Goal: Contribute content: Add original content to the website for others to see

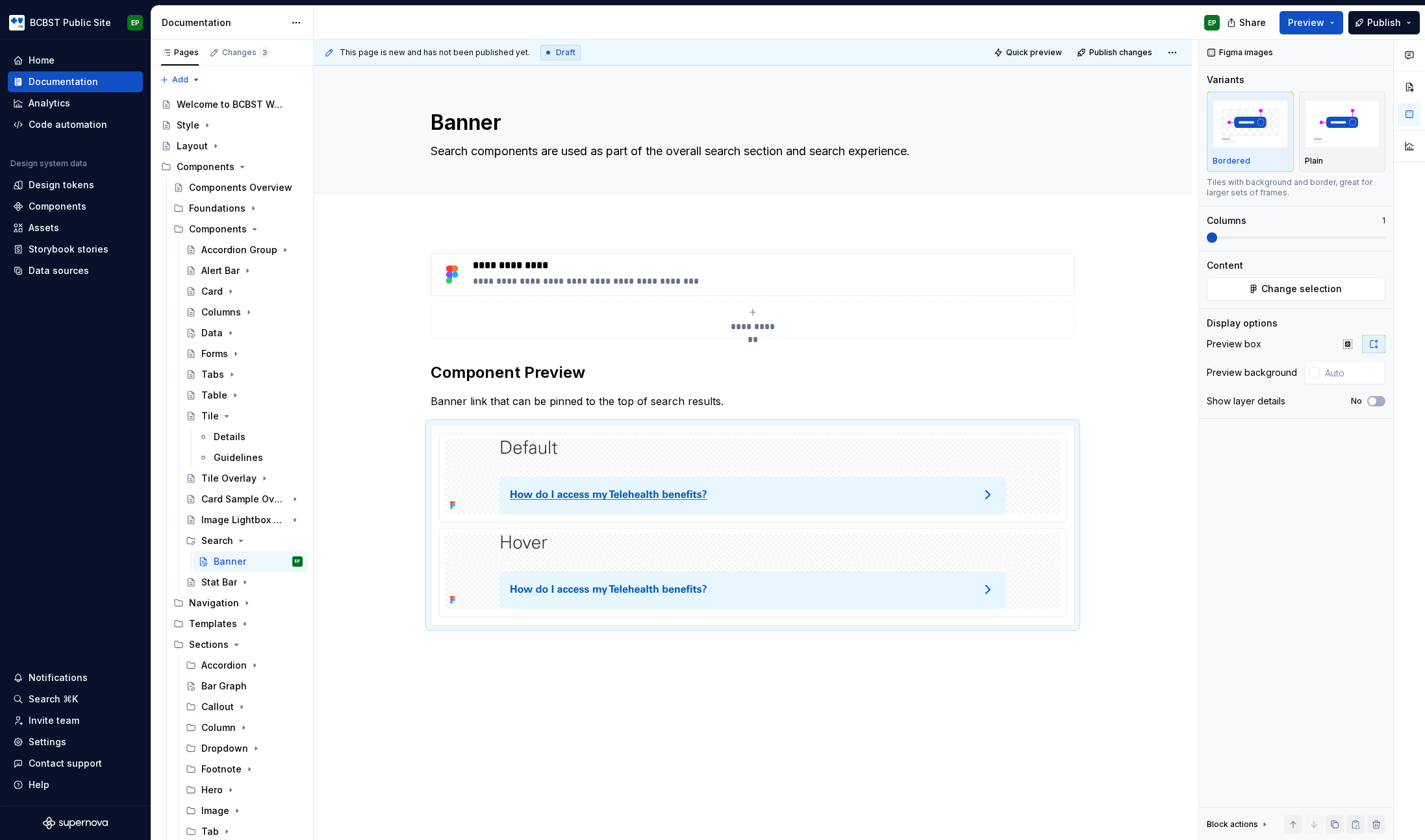
click at [0, 0] on button "Page tree" at bounding box center [0, 0] width 0 height 0
click at [318, 604] on div "Duplicate page" at bounding box center [347, 605] width 127 height 13
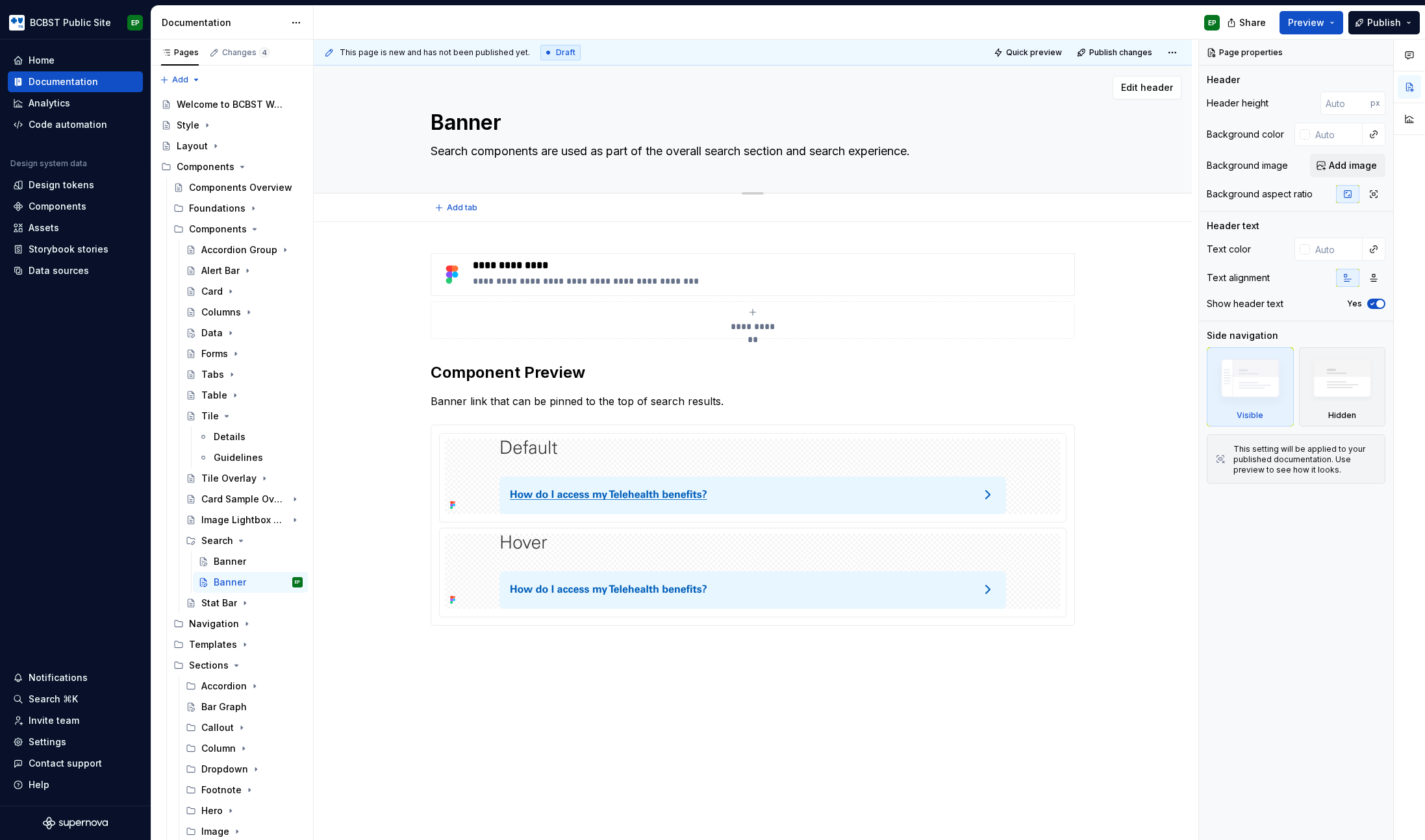
click at [480, 115] on textarea "Banner" at bounding box center [751, 122] width 644 height 31
type textarea "*"
type textarea "R"
type textarea "*"
type textarea "Re"
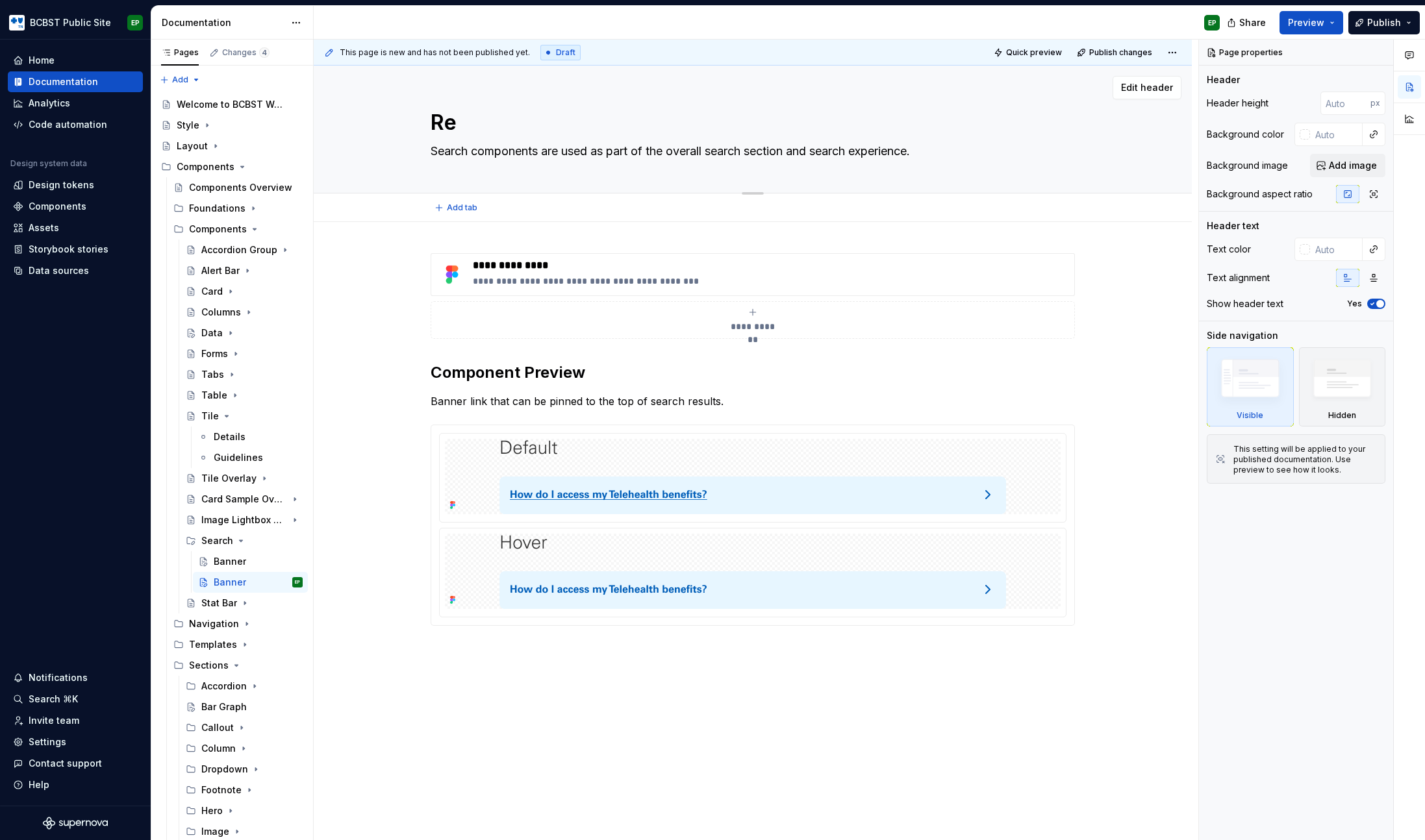
type textarea "*"
type textarea "Res"
type textarea "*"
type textarea "Resu"
type textarea "*"
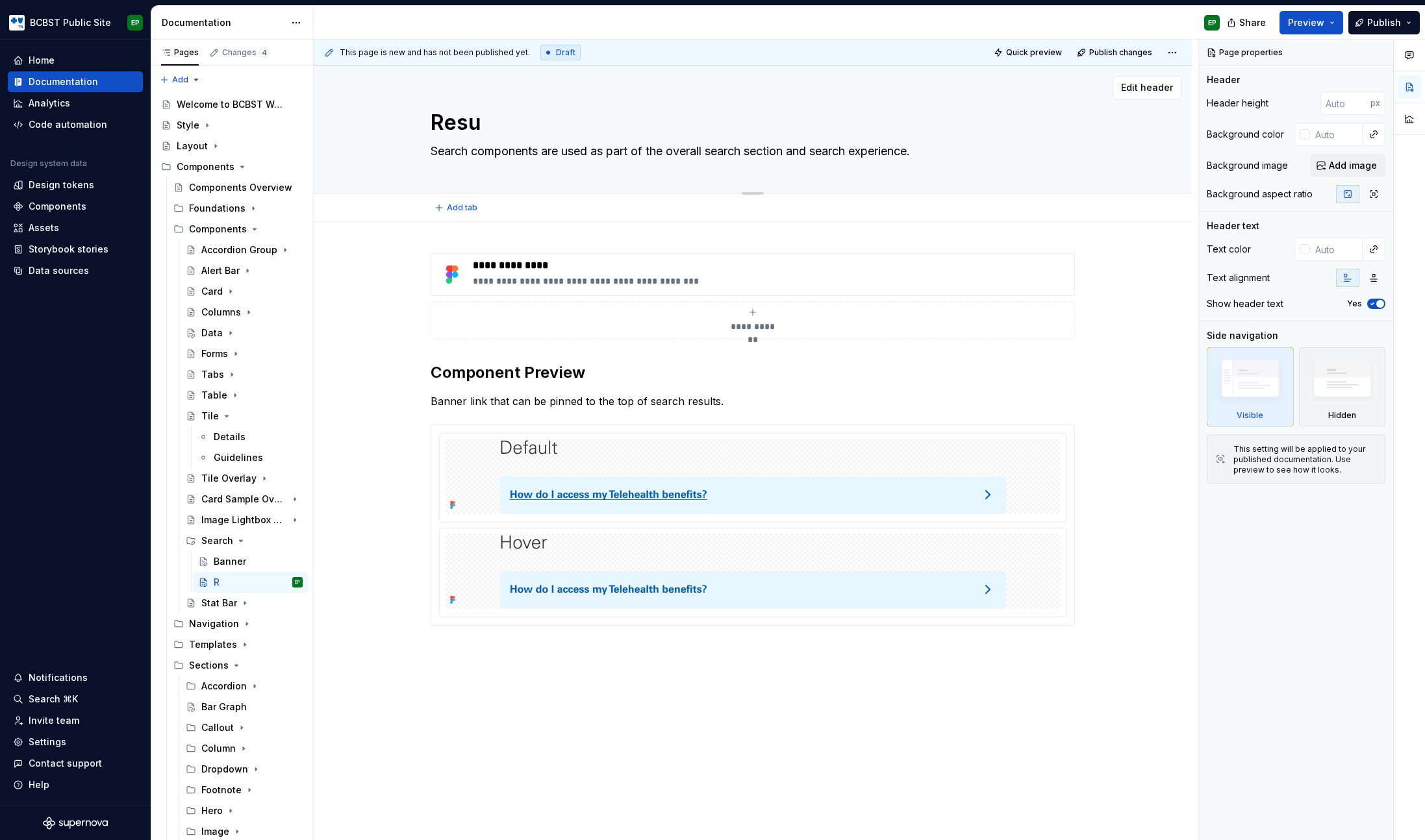
type textarea "Resul"
type textarea "*"
type textarea "Result"
type textarea "*"
type textarea "Result"
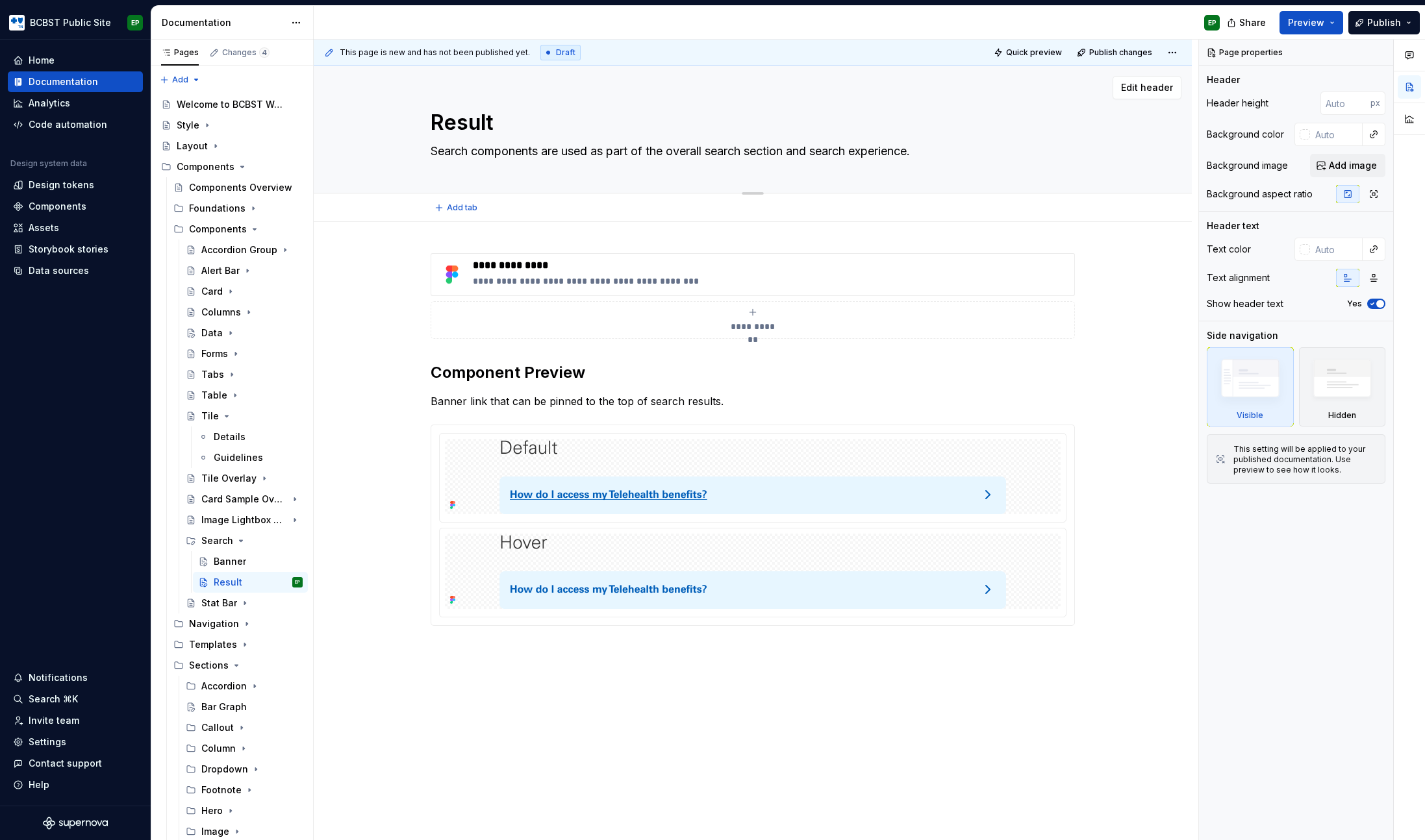
type textarea "*"
type textarea "Result C"
type textarea "*"
type textarea "Result Car"
type textarea "*"
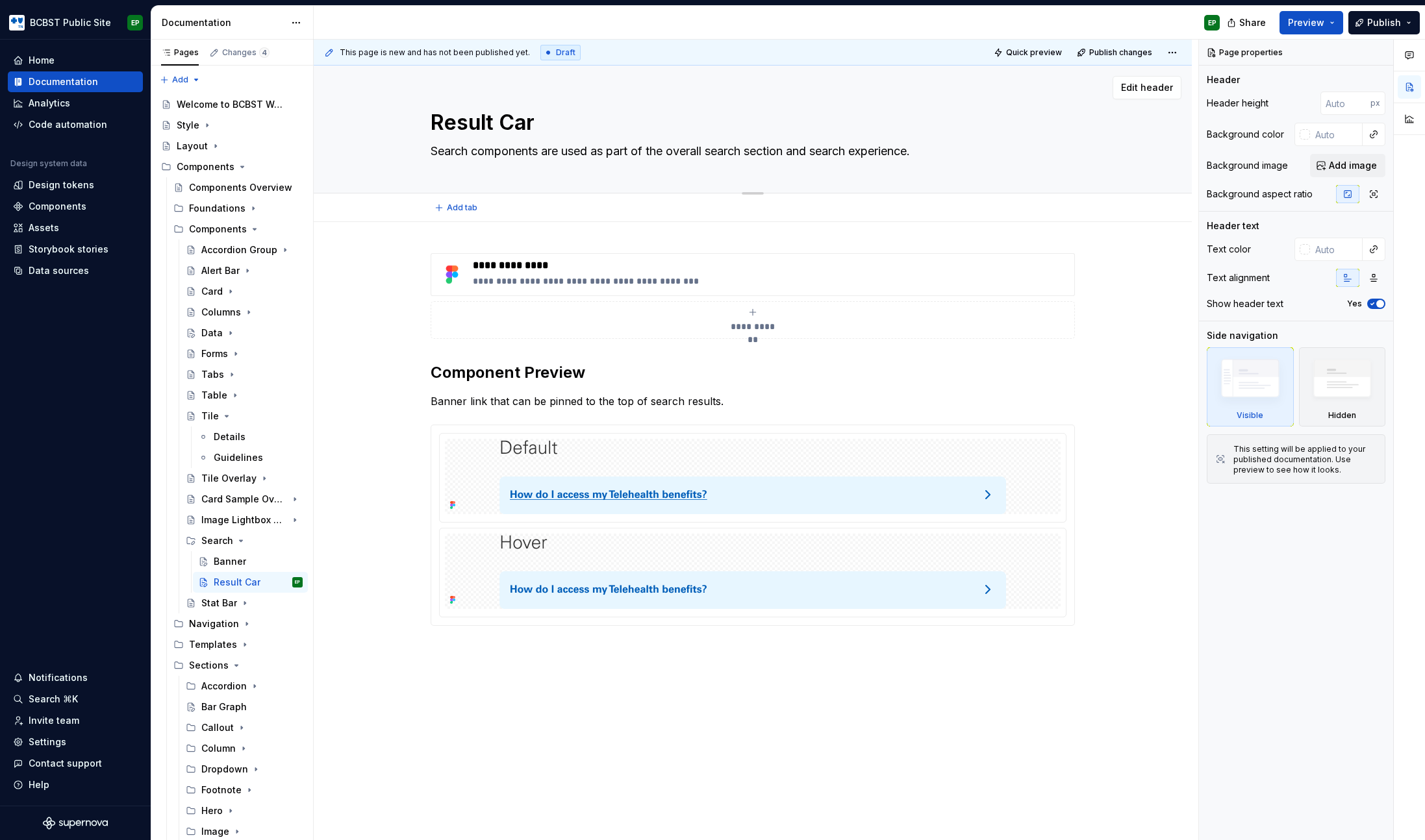
type textarea "Result Card"
type textarea "*"
type textarea "Result Card"
click at [551, 404] on p "Banner link that can be pinned to the top of search results." at bounding box center [753, 401] width 644 height 16
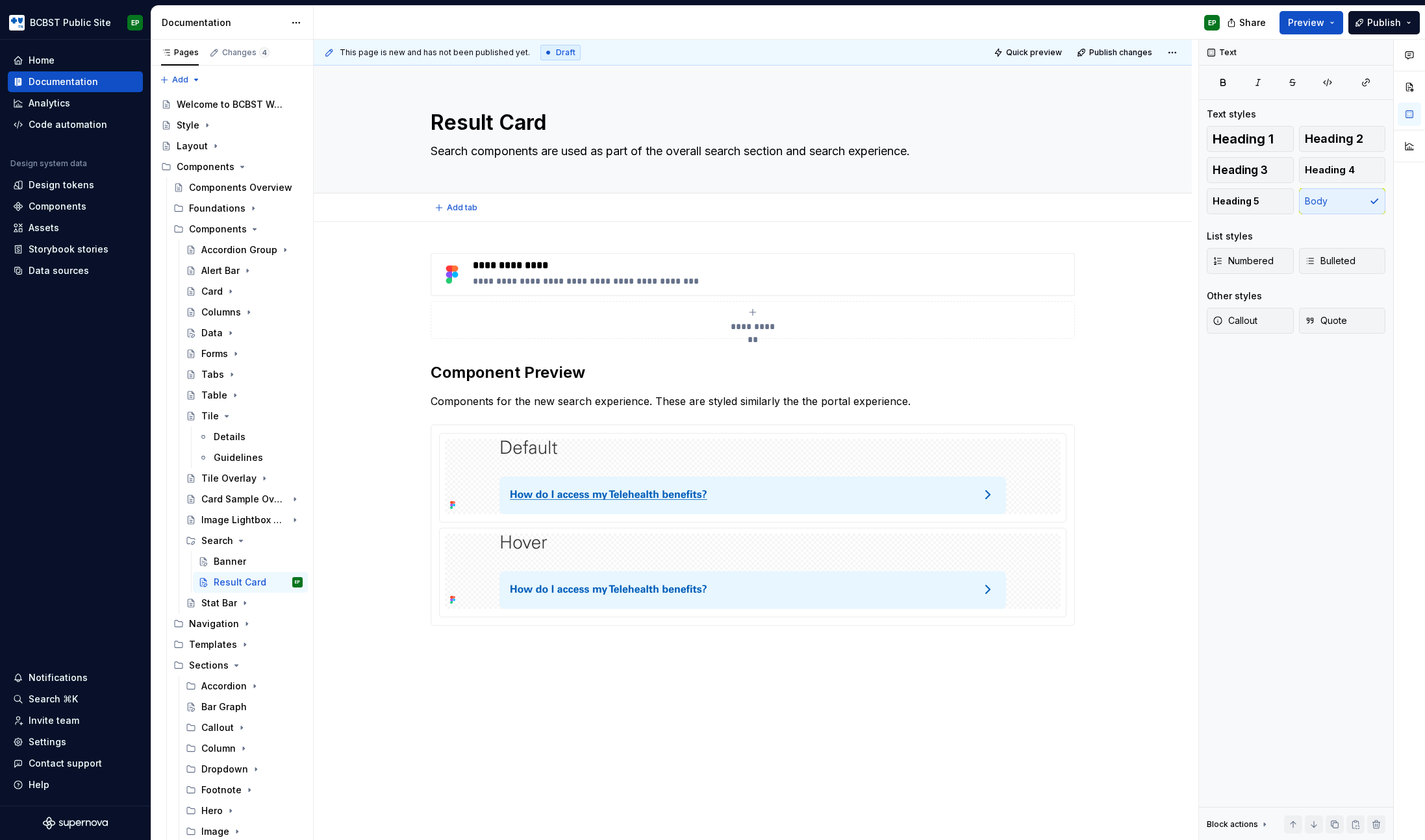
type textarea "*"
click at [931, 404] on p "Components for the new search experience. These are styled similarly the the po…" at bounding box center [753, 401] width 644 height 16
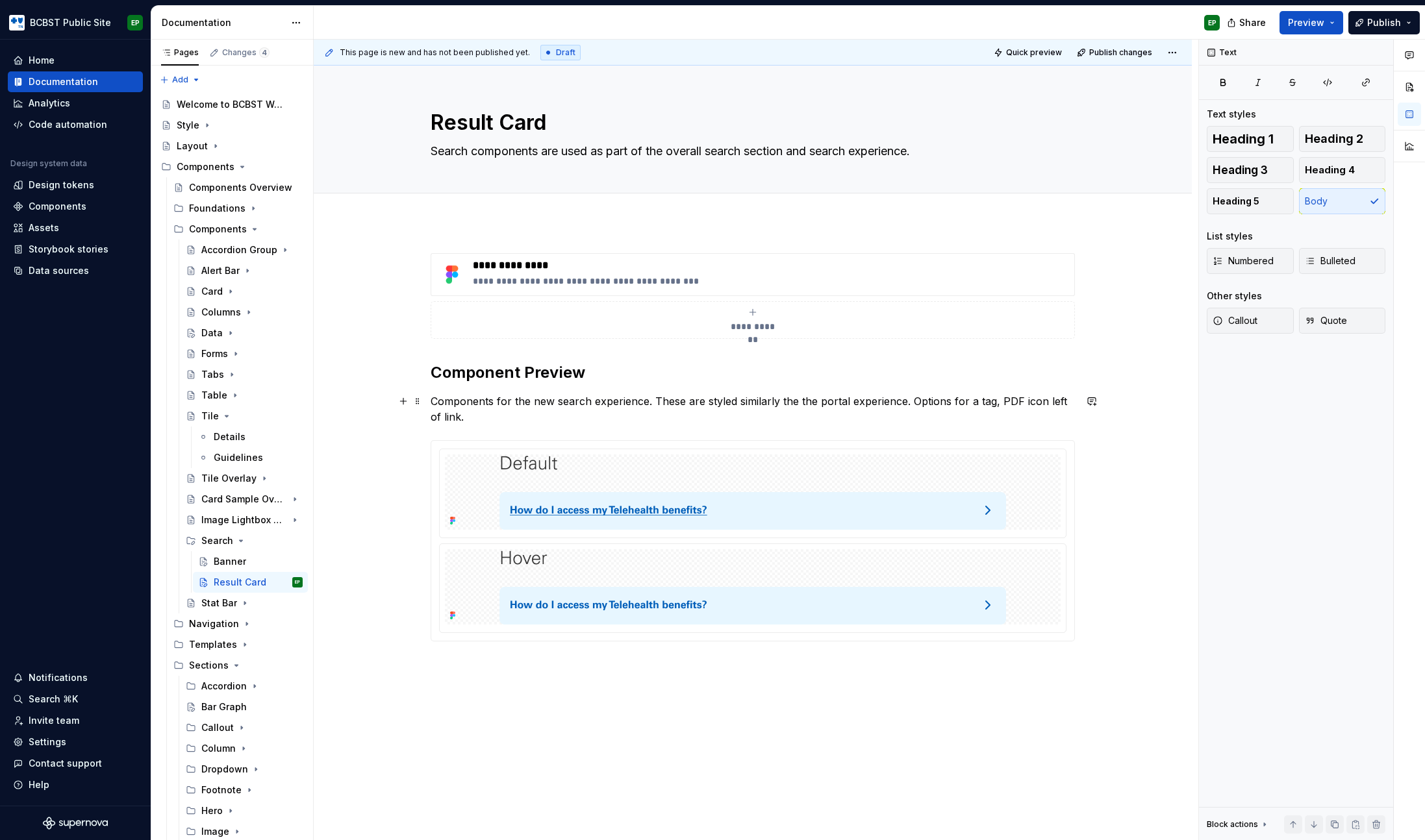
click at [995, 406] on p "Components for the new search experience. These are styled similarly the the po…" at bounding box center [753, 408] width 644 height 31
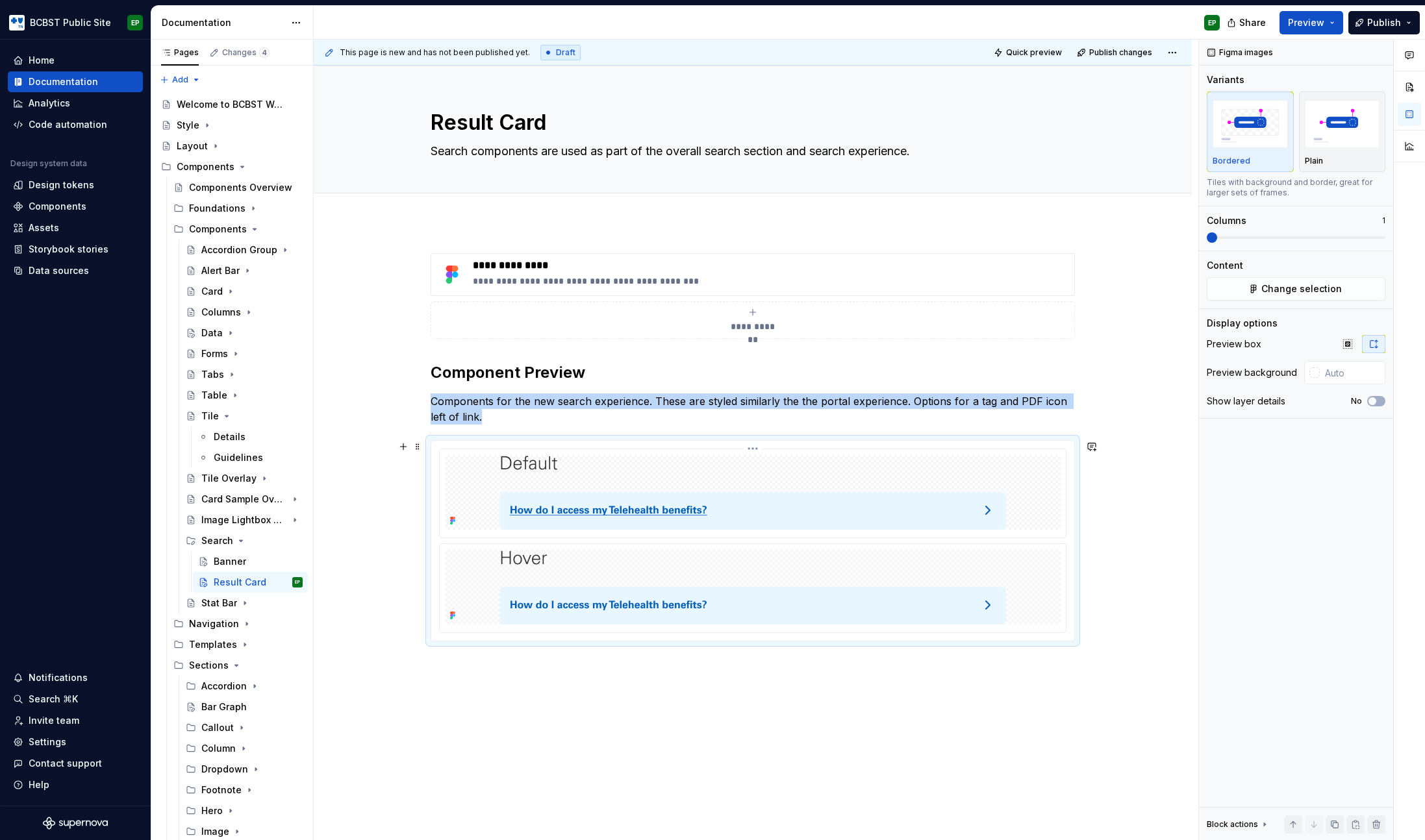
click at [679, 502] on img at bounding box center [753, 492] width 507 height 75
click at [1280, 284] on span "Change selection" at bounding box center [1302, 288] width 81 height 13
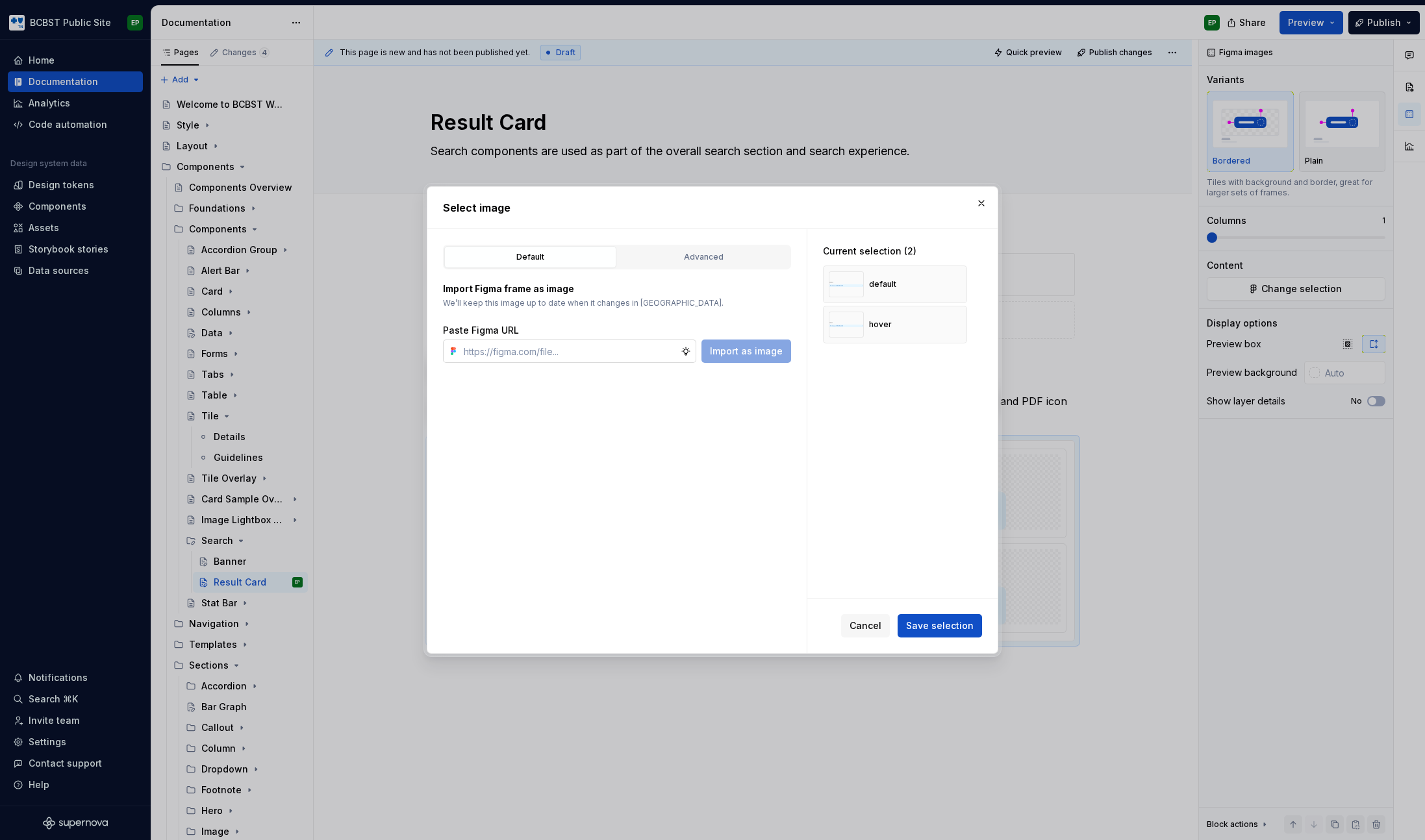
click at [613, 354] on input "text" at bounding box center [570, 351] width 222 height 23
type textarea "*"
click at [951, 284] on button "button" at bounding box center [952, 284] width 19 height 18
click at [951, 284] on button "button" at bounding box center [952, 284] width 19 height 18
click at [541, 354] on input "text" at bounding box center [570, 351] width 222 height 23
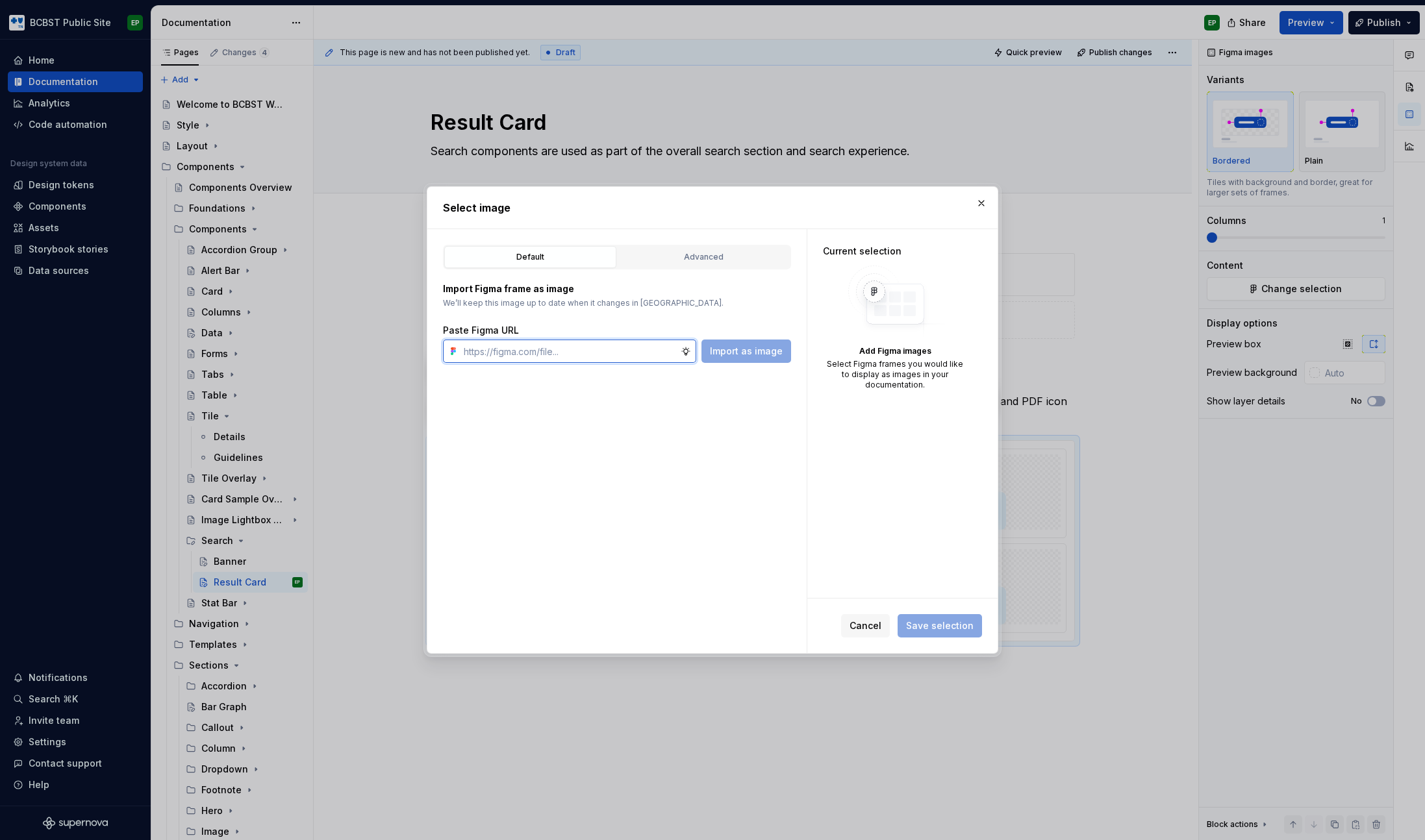
paste input "[URL][DOMAIN_NAME]"
type input "[URL][DOMAIN_NAME]"
click at [745, 356] on span "Import as image" at bounding box center [746, 351] width 73 height 13
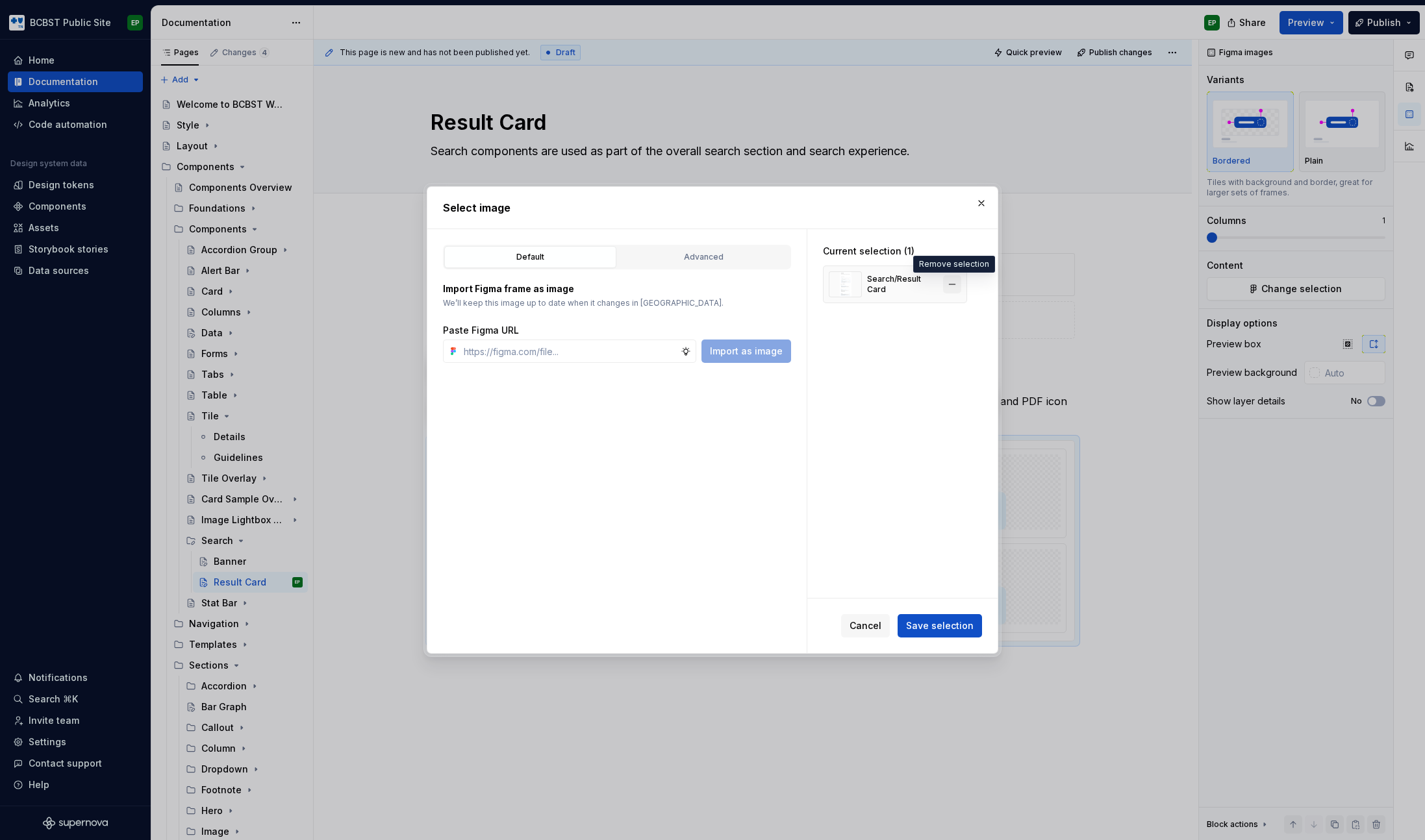
click at [948, 289] on button "button" at bounding box center [952, 284] width 19 height 18
click at [594, 356] on input "text" at bounding box center [570, 351] width 222 height 23
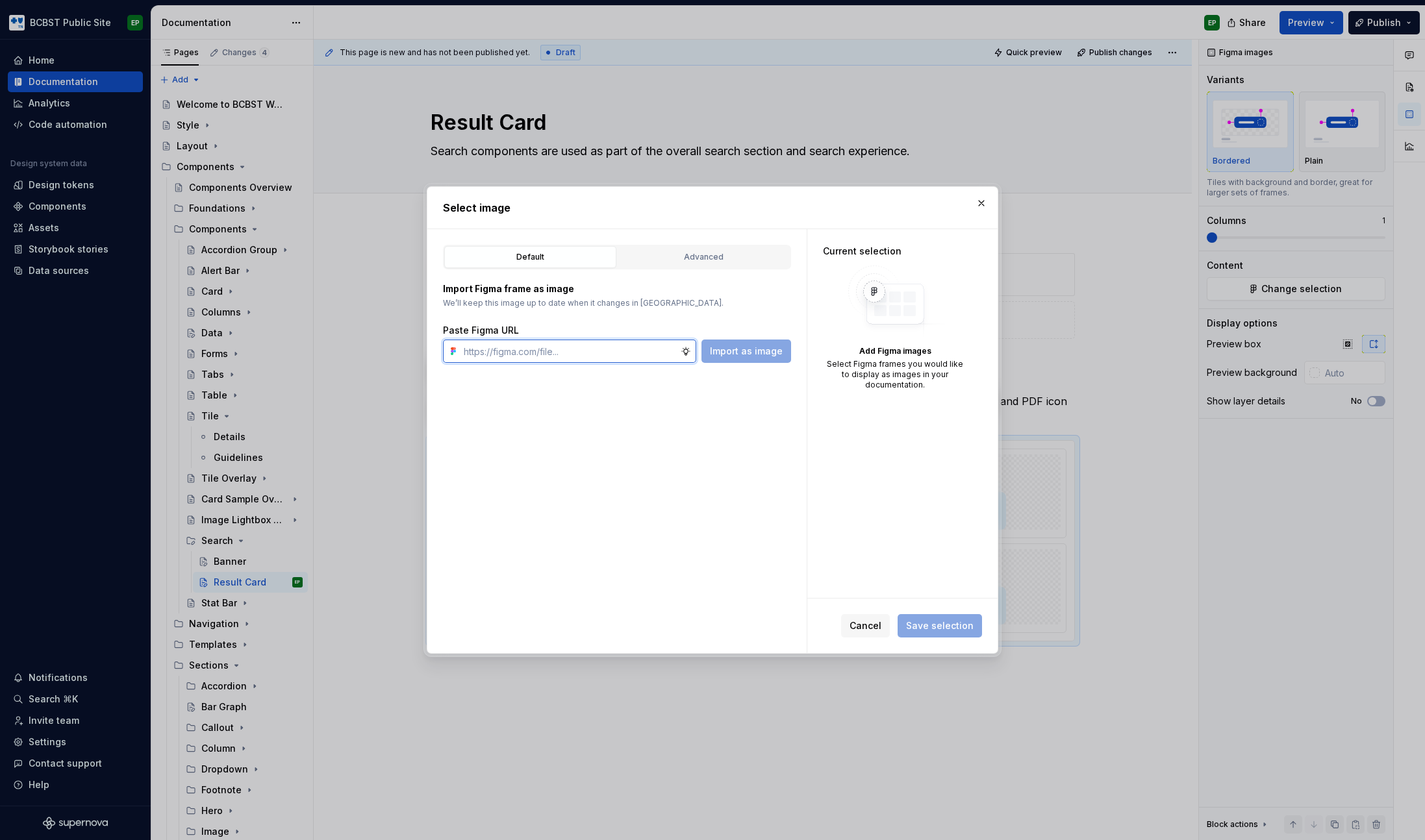
paste input "[URL][DOMAIN_NAME]"
type input "[URL][DOMAIN_NAME]"
click at [752, 354] on span "Import as image" at bounding box center [746, 351] width 73 height 13
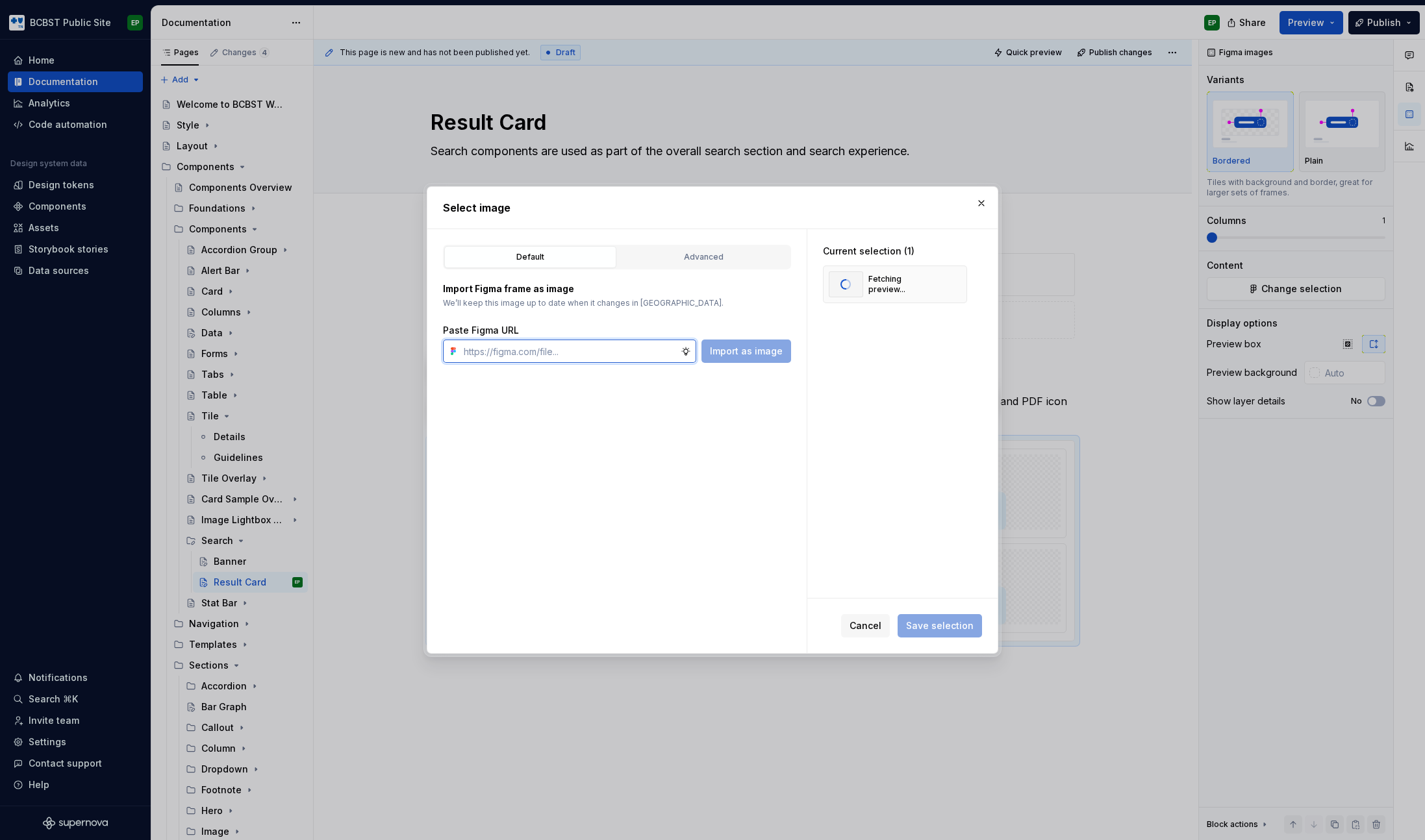
click at [615, 356] on input "text" at bounding box center [570, 351] width 222 height 23
paste input "[URL][DOMAIN_NAME]"
type input "[URL][DOMAIN_NAME]"
click at [774, 349] on span "Import as image" at bounding box center [746, 351] width 73 height 13
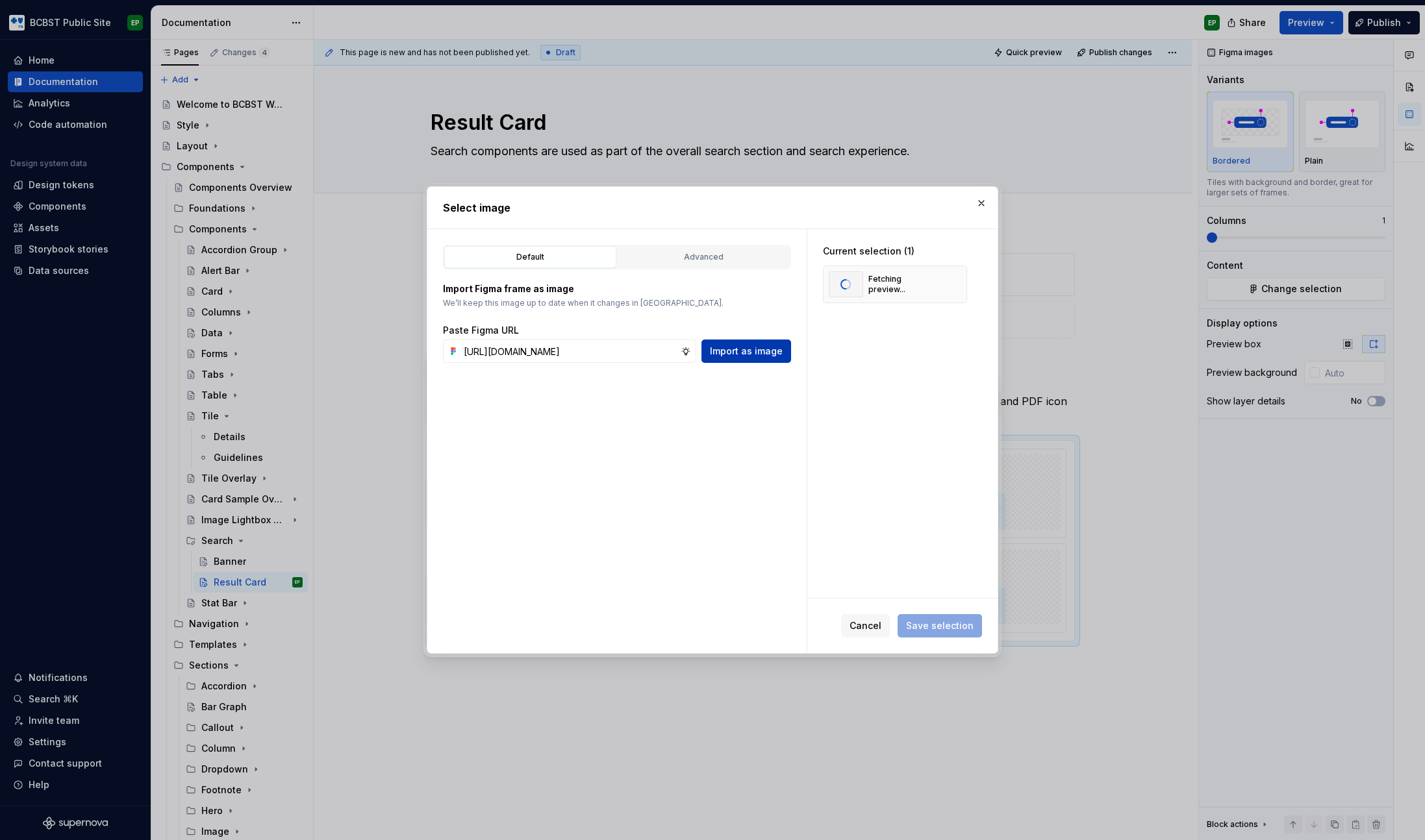
scroll to position [0, 0]
click at [632, 358] on input "text" at bounding box center [570, 351] width 222 height 23
paste input "[URL][DOMAIN_NAME]"
type input "[URL][DOMAIN_NAME]"
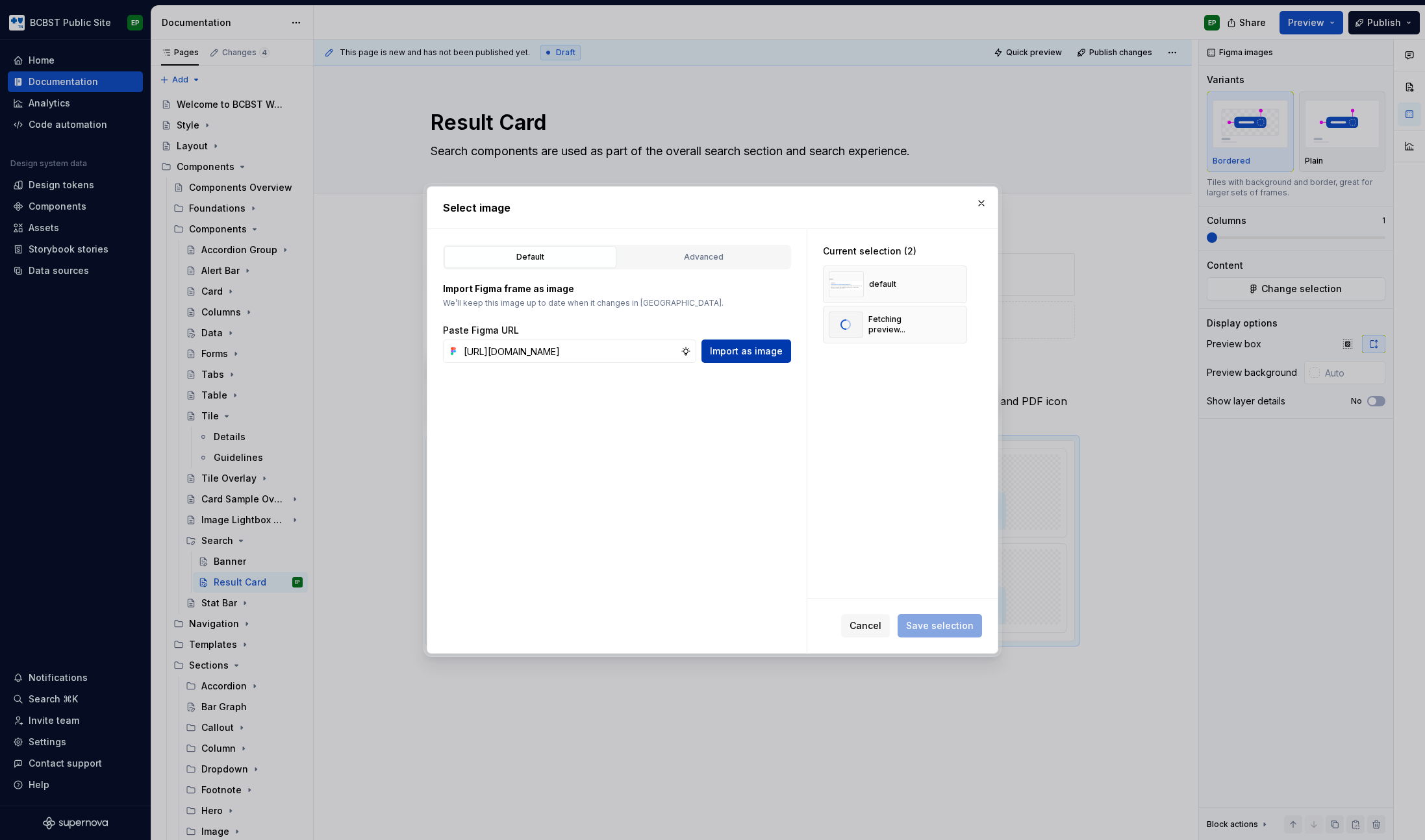
scroll to position [0, 0]
click at [762, 354] on span "Import as image" at bounding box center [746, 351] width 73 height 13
click at [929, 631] on span "Save selection" at bounding box center [940, 626] width 68 height 13
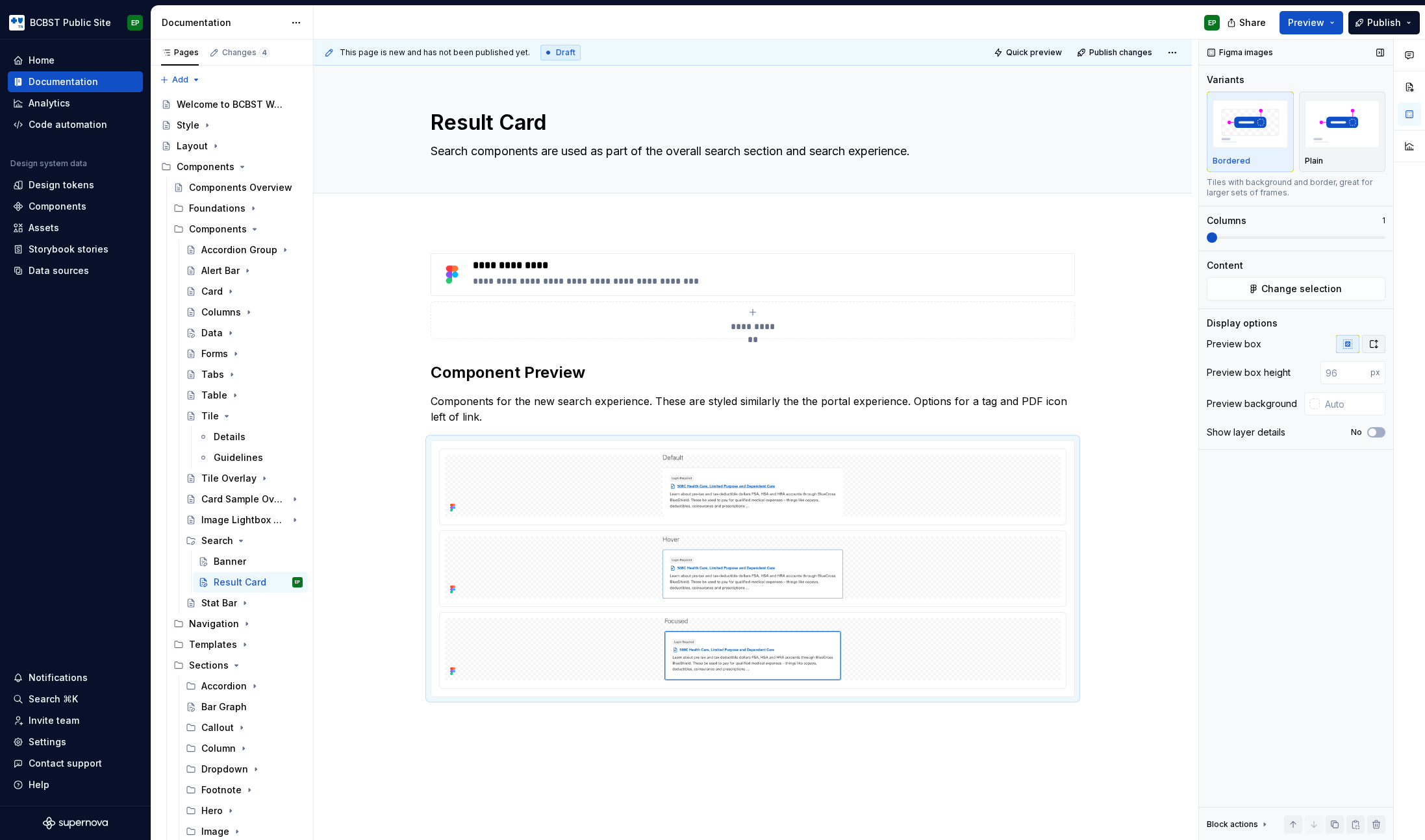
click at [1369, 347] on icon "button" at bounding box center [1374, 344] width 10 height 10
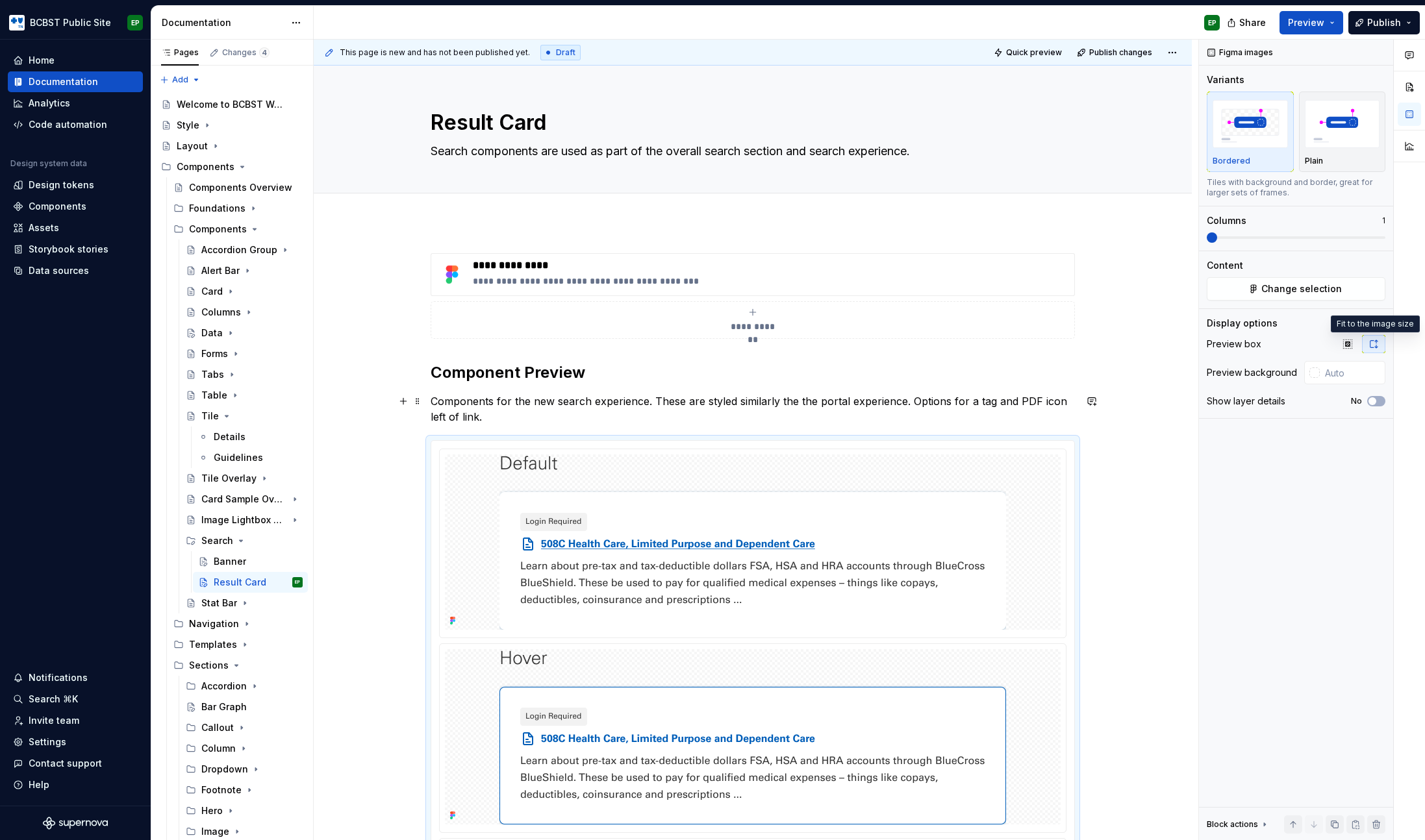
click at [668, 410] on p "Components for the new search experience. These are styled similarly the the po…" at bounding box center [753, 408] width 644 height 31
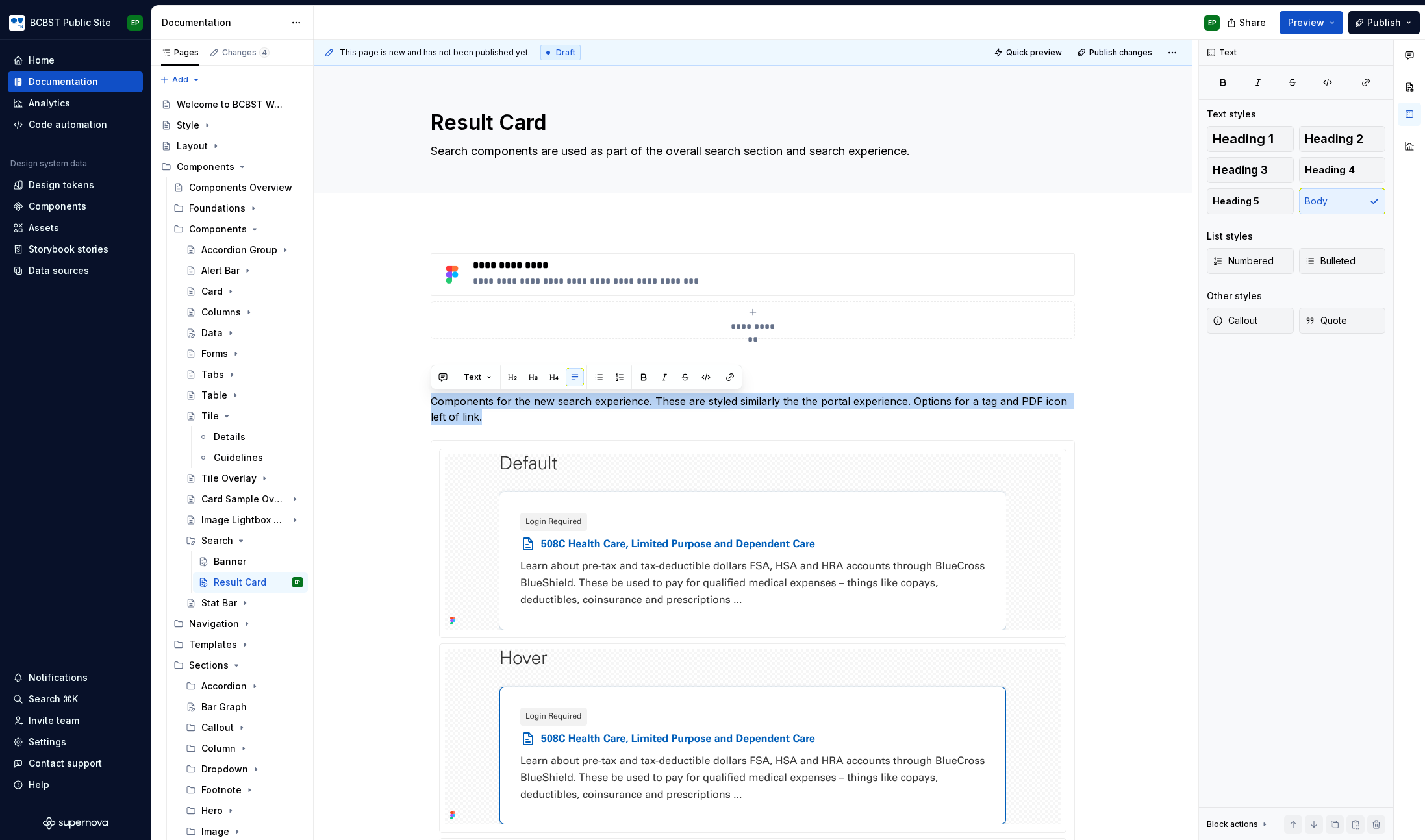
copy p "Components for the new search experience. These are styled similarly the the po…"
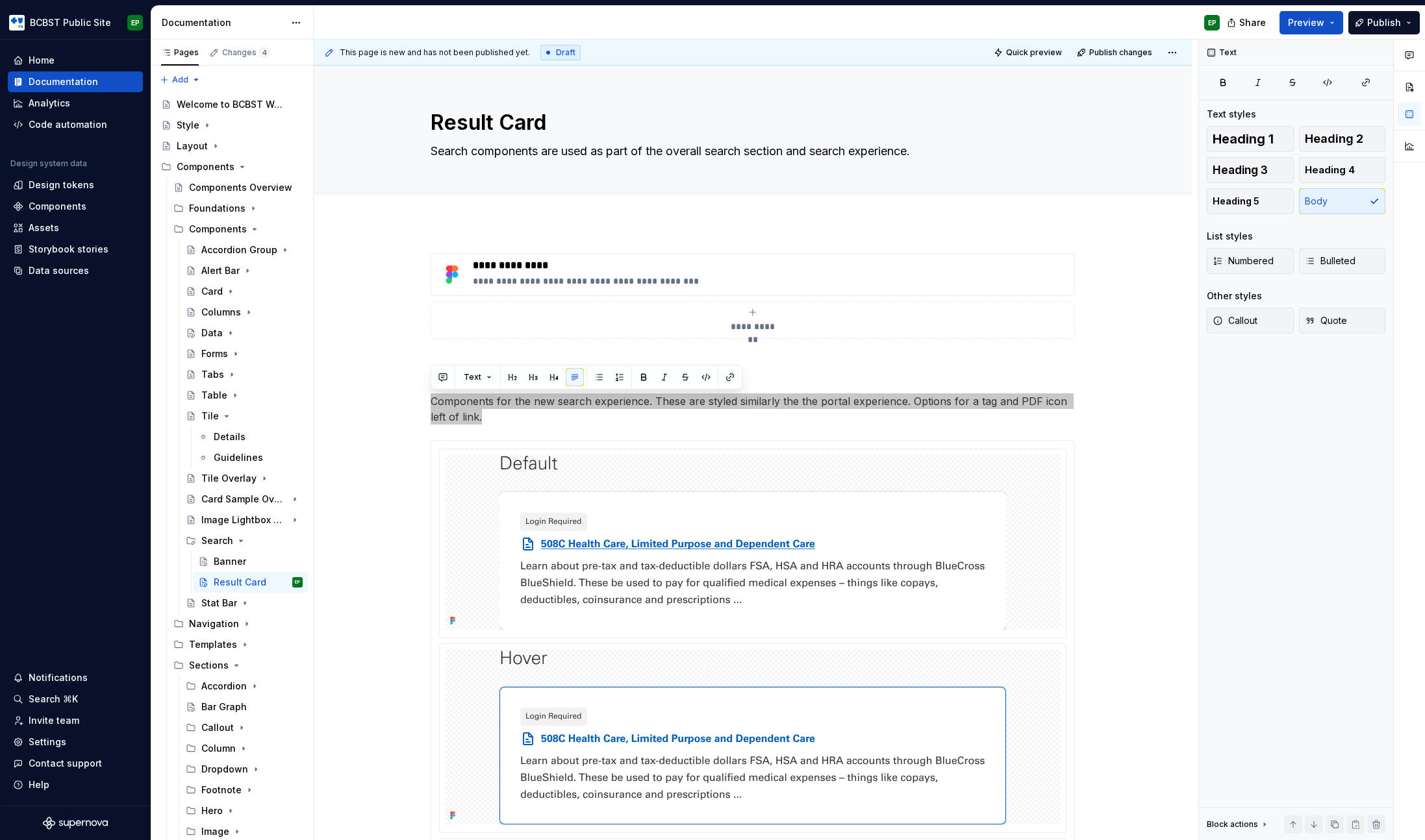
type textarea "*"
